Goal: Task Accomplishment & Management: Complete application form

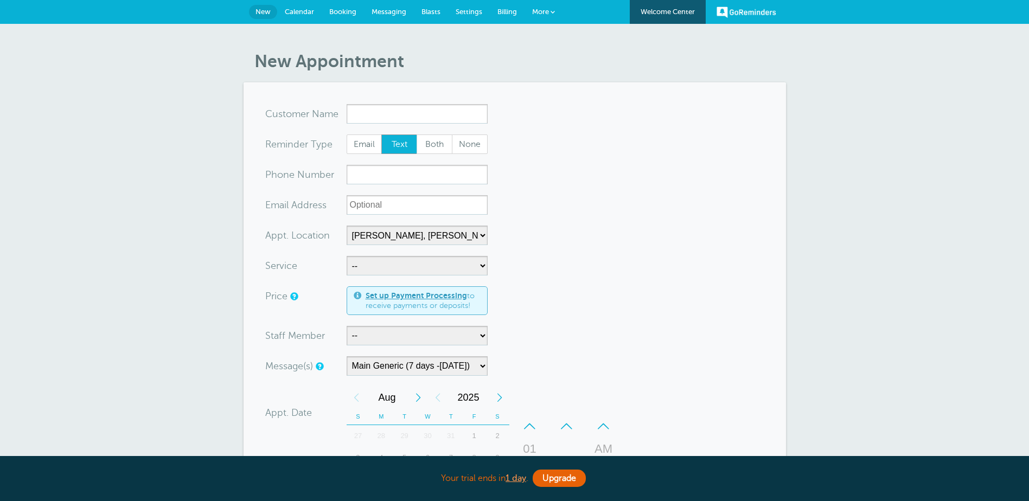
select select "24510"
select select "158209"
select select "24510"
select select "158209"
click at [298, 11] on span "Calendar" at bounding box center [299, 12] width 29 height 8
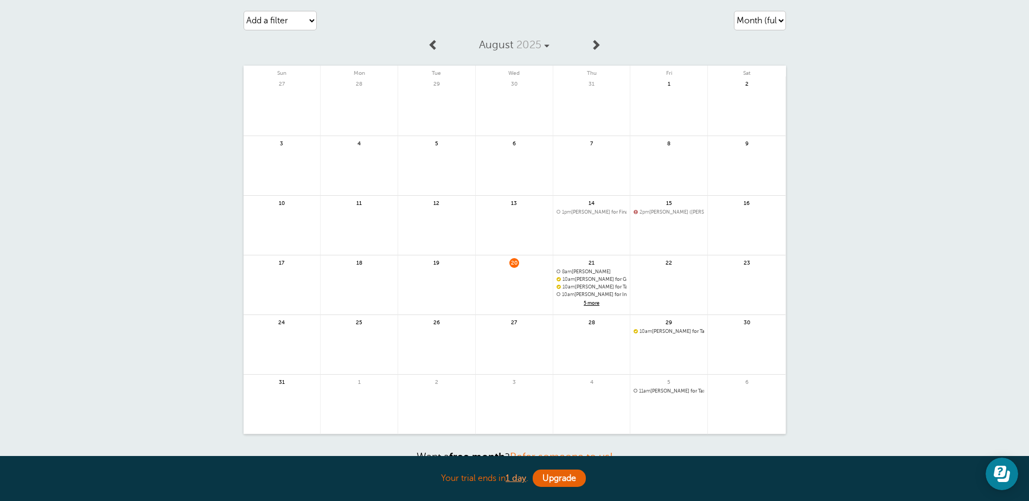
scroll to position [54, 0]
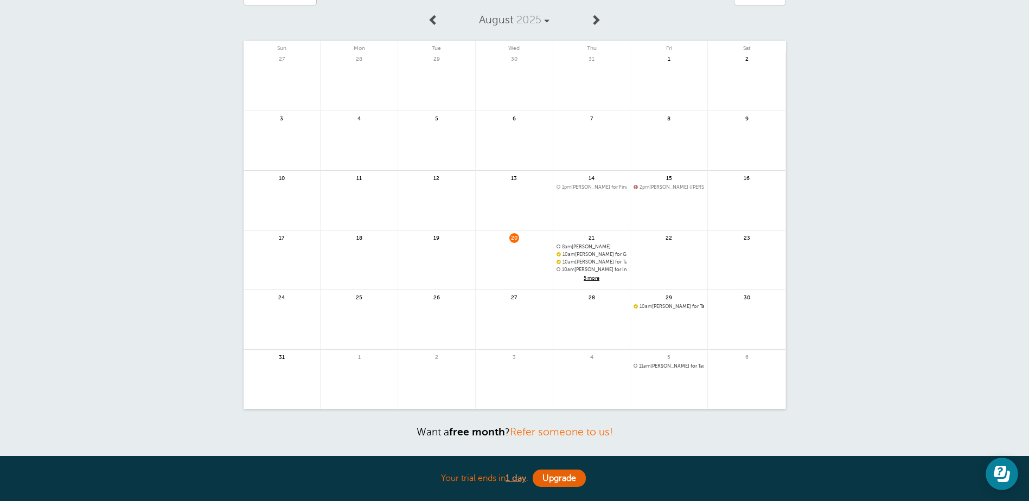
click at [593, 276] on span "5 more" at bounding box center [592, 278] width 71 height 9
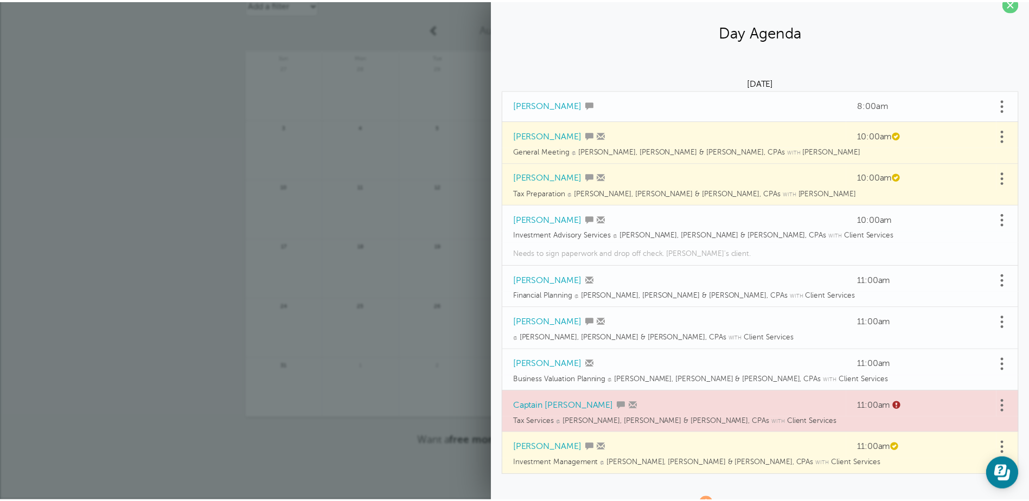
scroll to position [0, 0]
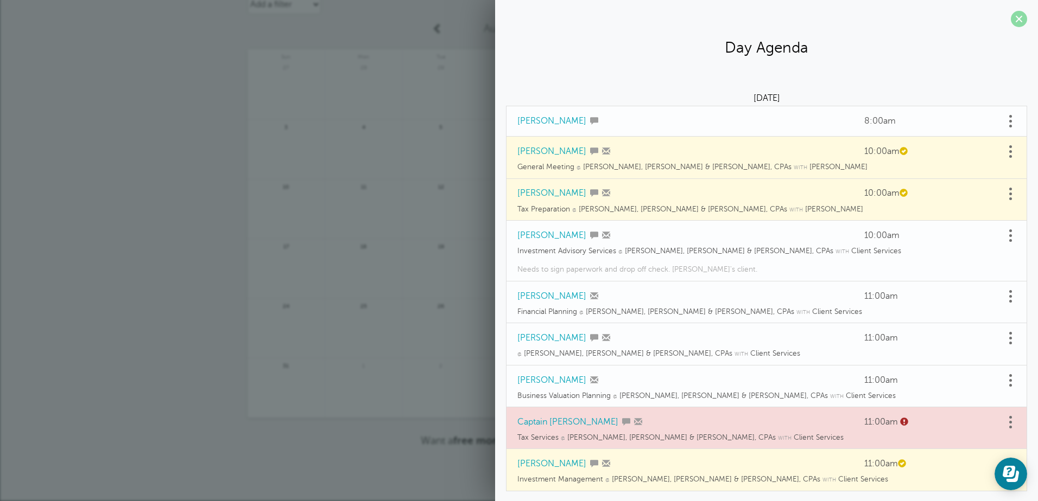
click at [1012, 16] on span at bounding box center [1018, 19] width 16 height 16
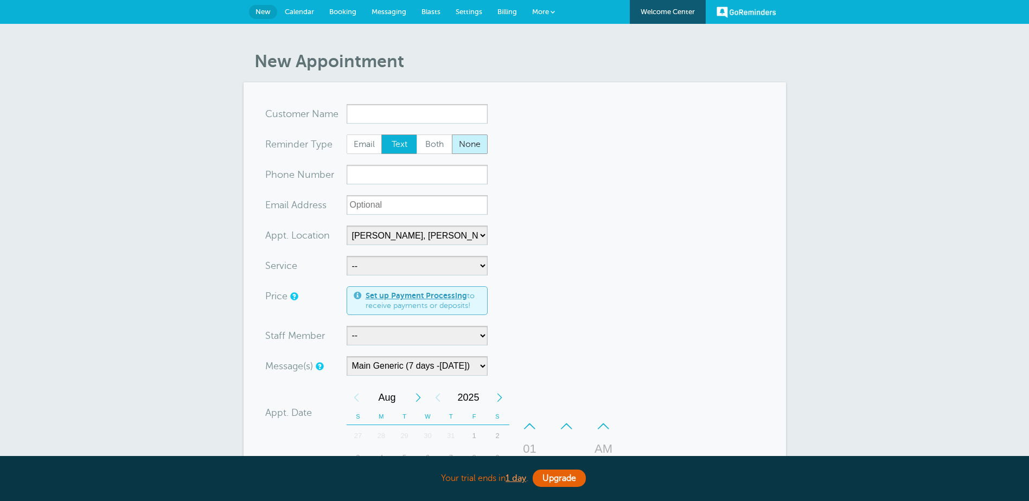
select select "24510"
select select "158209"
click at [297, 12] on span "Calendar" at bounding box center [299, 12] width 29 height 8
